Goal: Task Accomplishment & Management: Manage account settings

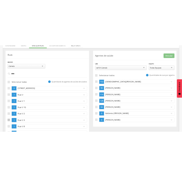
scroll to position [87, 0]
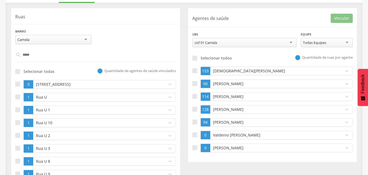
click at [128, 101] on div "Rua U" at bounding box center [98, 97] width 131 height 8
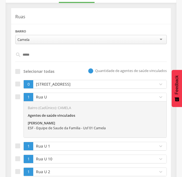
click at [69, 99] on p "Rua U" at bounding box center [94, 96] width 119 height 5
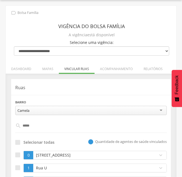
scroll to position [11, 0]
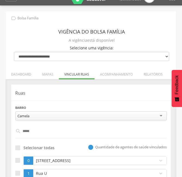
click at [56, 89] on header "Ruas" at bounding box center [90, 93] width 151 height 8
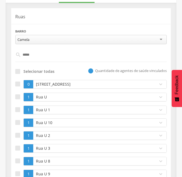
scroll to position [109, 0]
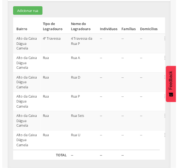
scroll to position [72, 0]
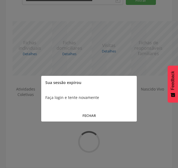
click at [99, 121] on button "FECHAR" at bounding box center [88, 116] width 95 height 12
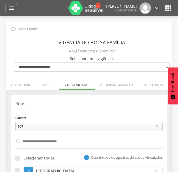
select select "**********"
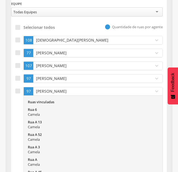
scroll to position [230, 0]
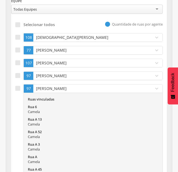
click at [39, 88] on p "[PERSON_NAME]" at bounding box center [92, 88] width 115 height 5
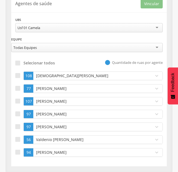
scroll to position [191, 0]
click at [16, 89] on div at bounding box center [17, 88] width 5 height 5
click at [43, 140] on p "Valdenio [PERSON_NAME]" at bounding box center [92, 139] width 115 height 5
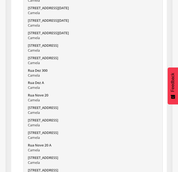
scroll to position [507, 0]
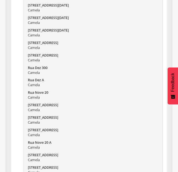
click at [75, 121] on div "Camela" at bounding box center [93, 122] width 130 height 5
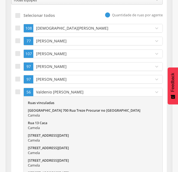
scroll to position [233, 0]
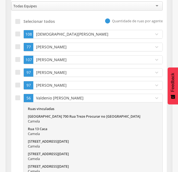
click at [52, 96] on p "Valdenio [PERSON_NAME]" at bounding box center [92, 98] width 115 height 5
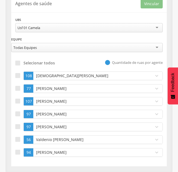
scroll to position [191, 0]
click at [48, 153] on p "[PERSON_NAME]" at bounding box center [92, 152] width 115 height 5
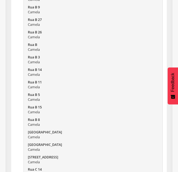
scroll to position [280, 0]
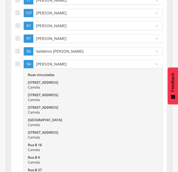
click at [66, 64] on p "[PERSON_NAME]" at bounding box center [92, 64] width 115 height 5
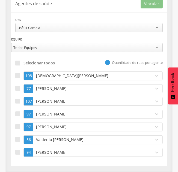
scroll to position [191, 0]
click at [45, 139] on p "Valdenio [PERSON_NAME]" at bounding box center [92, 139] width 115 height 5
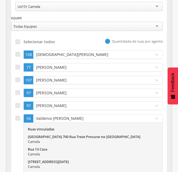
scroll to position [72, 0]
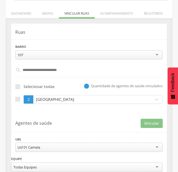
click at [115, 145] on div "Usf 01 Camela" at bounding box center [88, 147] width 147 height 9
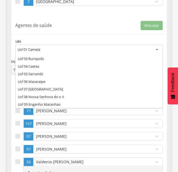
scroll to position [0, 0]
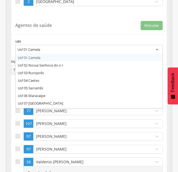
click at [134, 48] on div "Usf 01 Camela" at bounding box center [88, 50] width 147 height 10
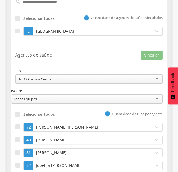
scroll to position [170, 0]
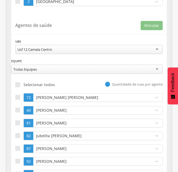
click at [66, 98] on p "[PERSON_NAME] [PERSON_NAME]" at bounding box center [92, 97] width 115 height 5
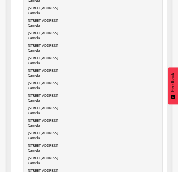
scroll to position [222, 0]
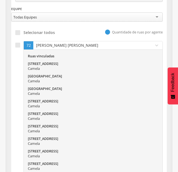
click at [97, 48] on p "[PERSON_NAME] [PERSON_NAME]" at bounding box center [92, 45] width 115 height 5
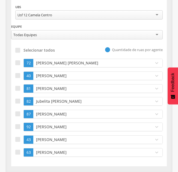
click at [38, 78] on p "[PERSON_NAME]" at bounding box center [92, 75] width 115 height 5
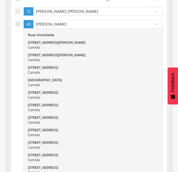
scroll to position [266, 0]
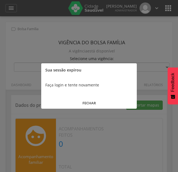
scroll to position [24, 0]
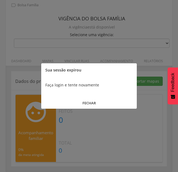
click at [92, 101] on button "FECHAR" at bounding box center [88, 104] width 95 height 12
